Goal: Find specific page/section: Find specific page/section

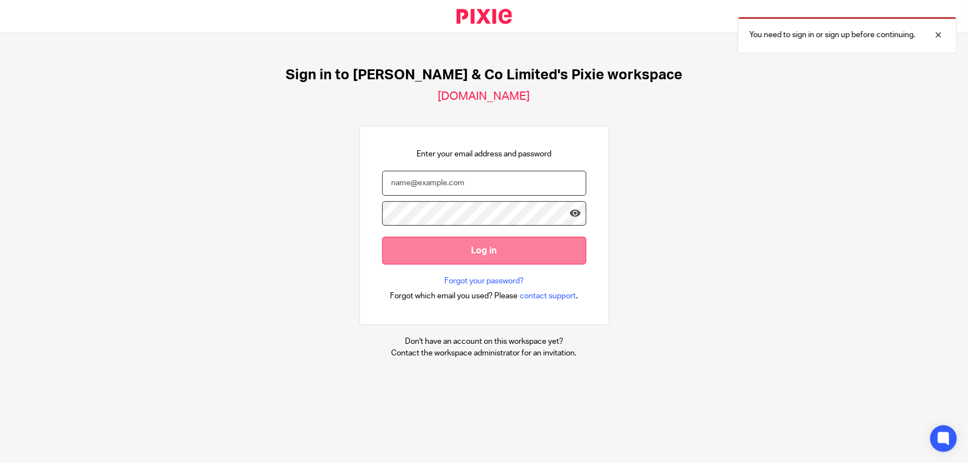
type input "marianne.price@andrewprice.co.uk"
click at [464, 256] on input "Log in" at bounding box center [484, 250] width 204 height 27
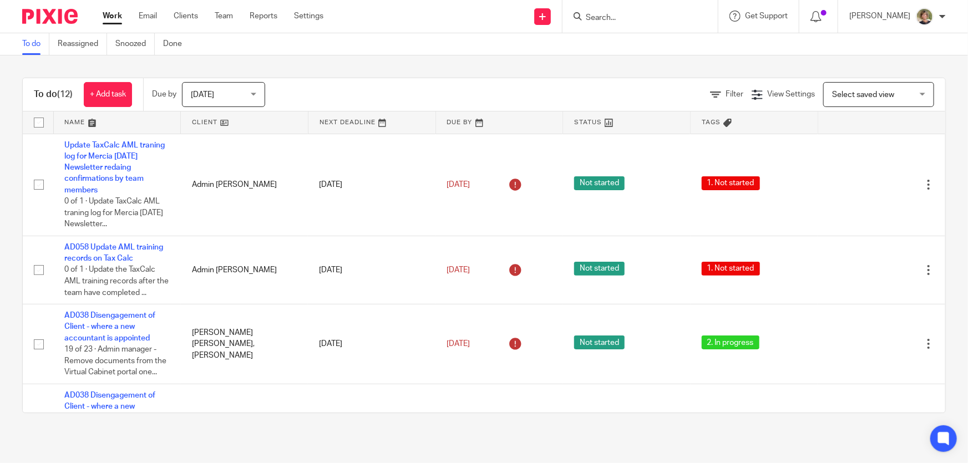
click at [256, 91] on div "[DATE] [DATE]" at bounding box center [223, 94] width 83 height 25
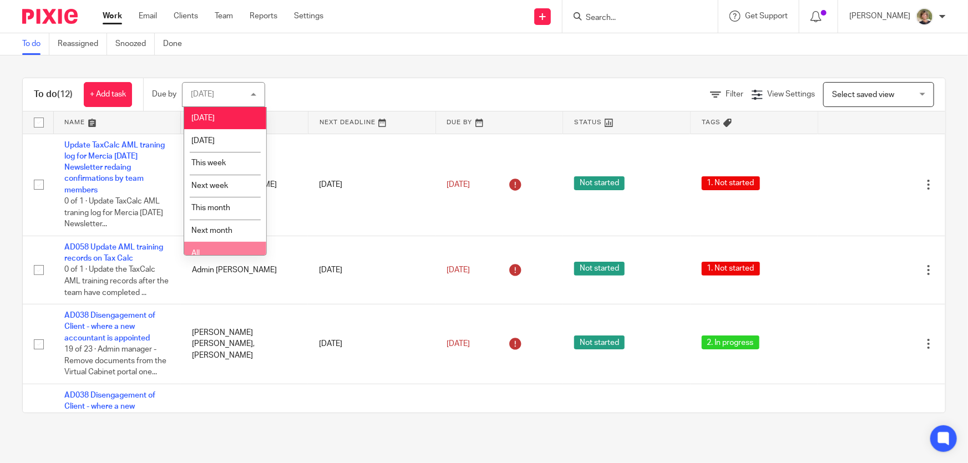
scroll to position [8, 0]
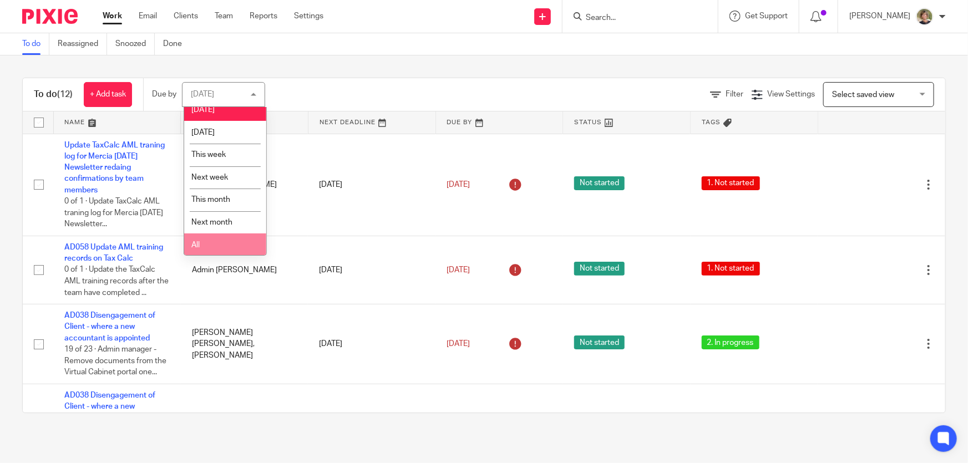
click at [210, 244] on li "All" at bounding box center [225, 245] width 82 height 23
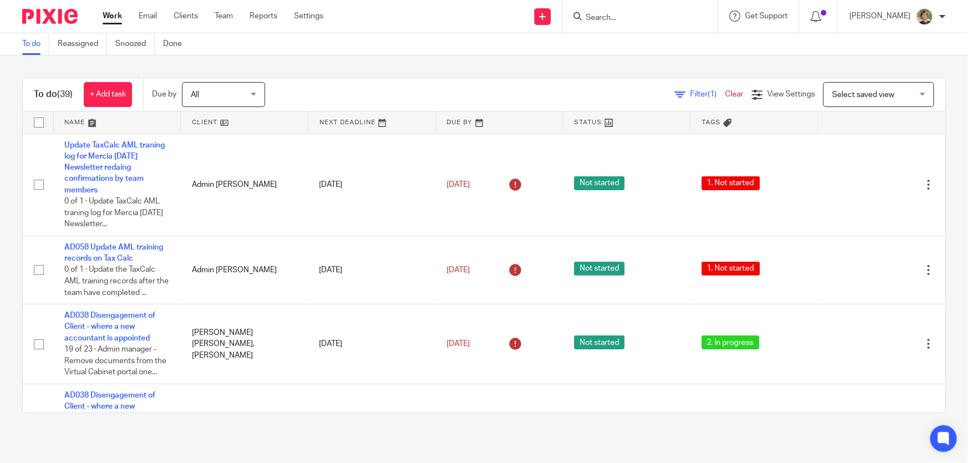
click at [635, 16] on input "Search" at bounding box center [635, 18] width 100 height 10
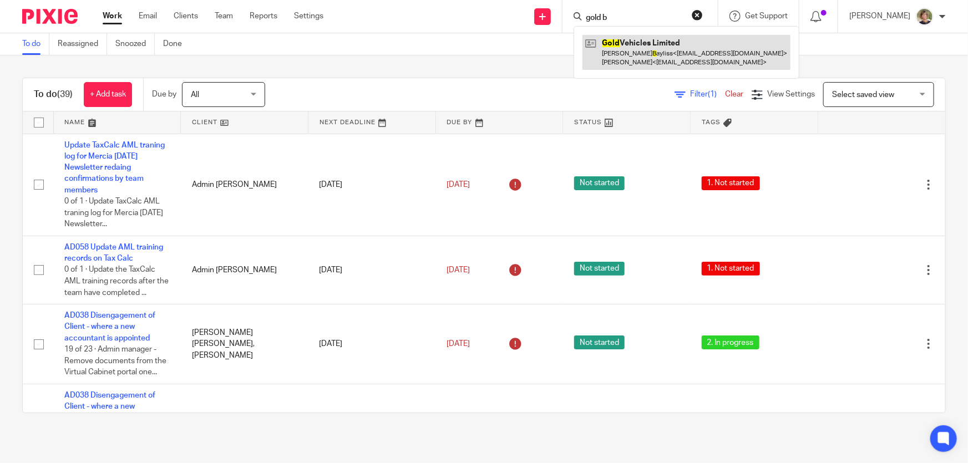
type input "gold b"
click at [686, 47] on link at bounding box center [687, 52] width 208 height 34
